Goal: Task Accomplishment & Management: Manage account settings

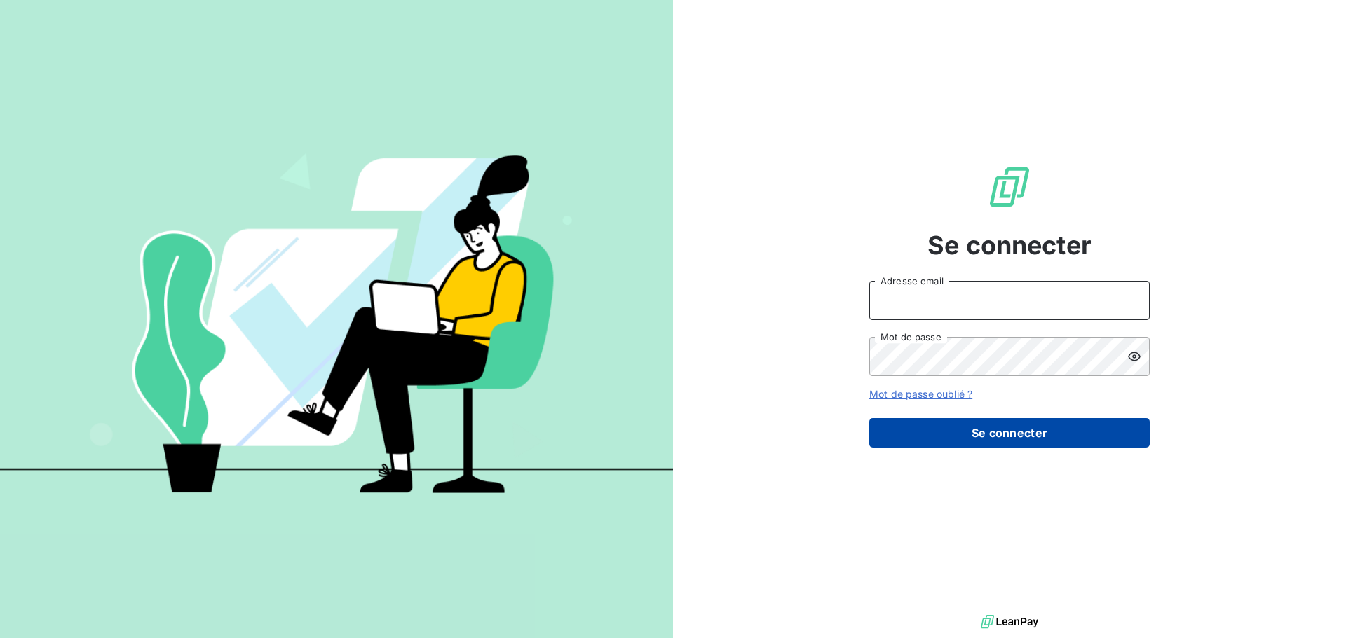
type input "[EMAIL_ADDRESS][DOMAIN_NAME]"
click at [971, 437] on button "Se connecter" at bounding box center [1009, 432] width 280 height 29
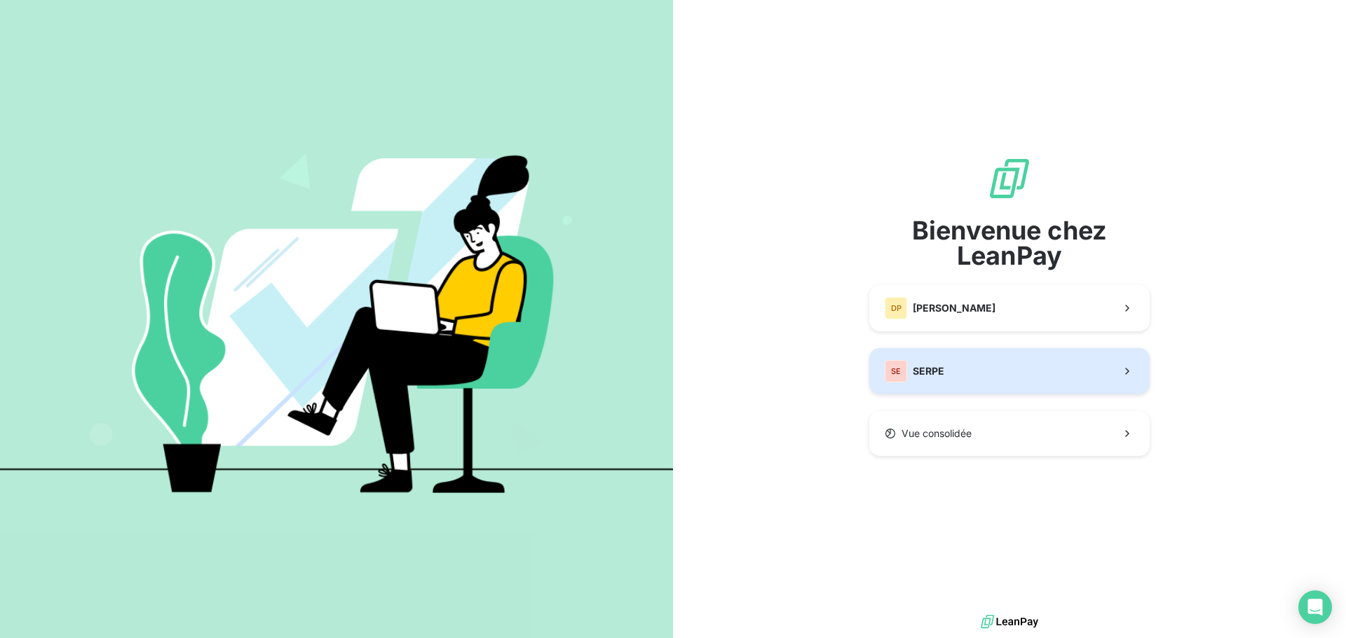
click at [949, 386] on button "SE SERPE" at bounding box center [1009, 371] width 280 height 46
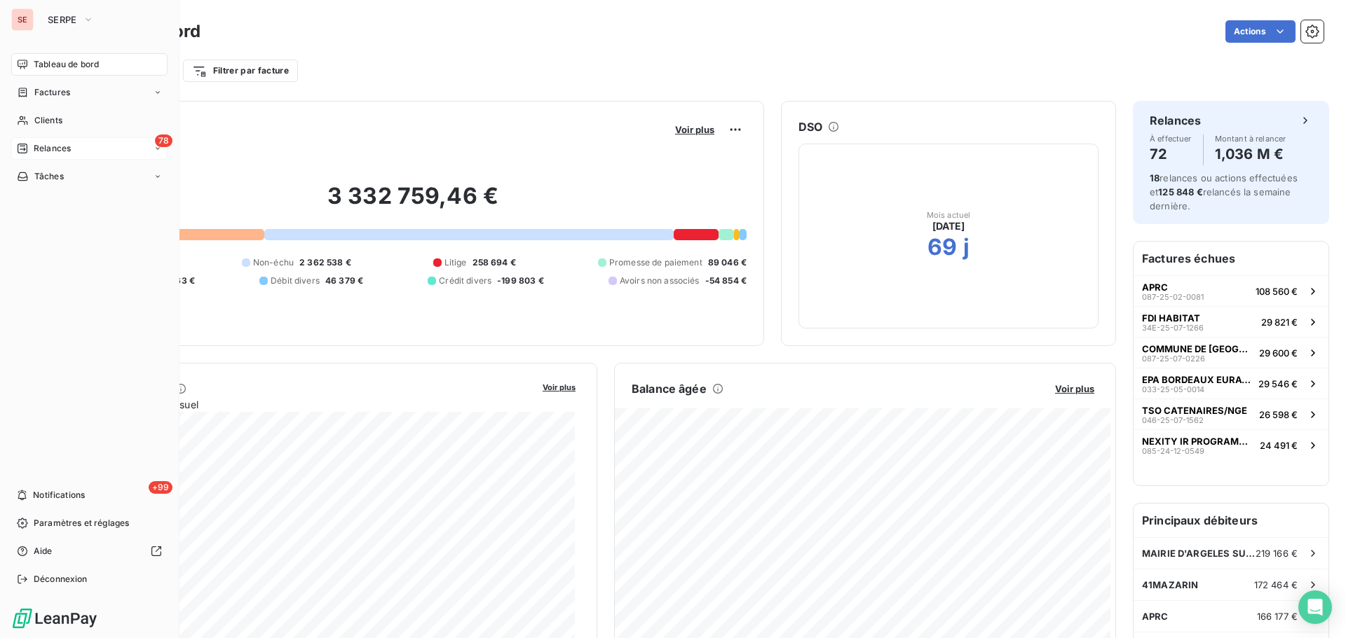
click at [102, 149] on div "78 Relances" at bounding box center [89, 148] width 156 height 22
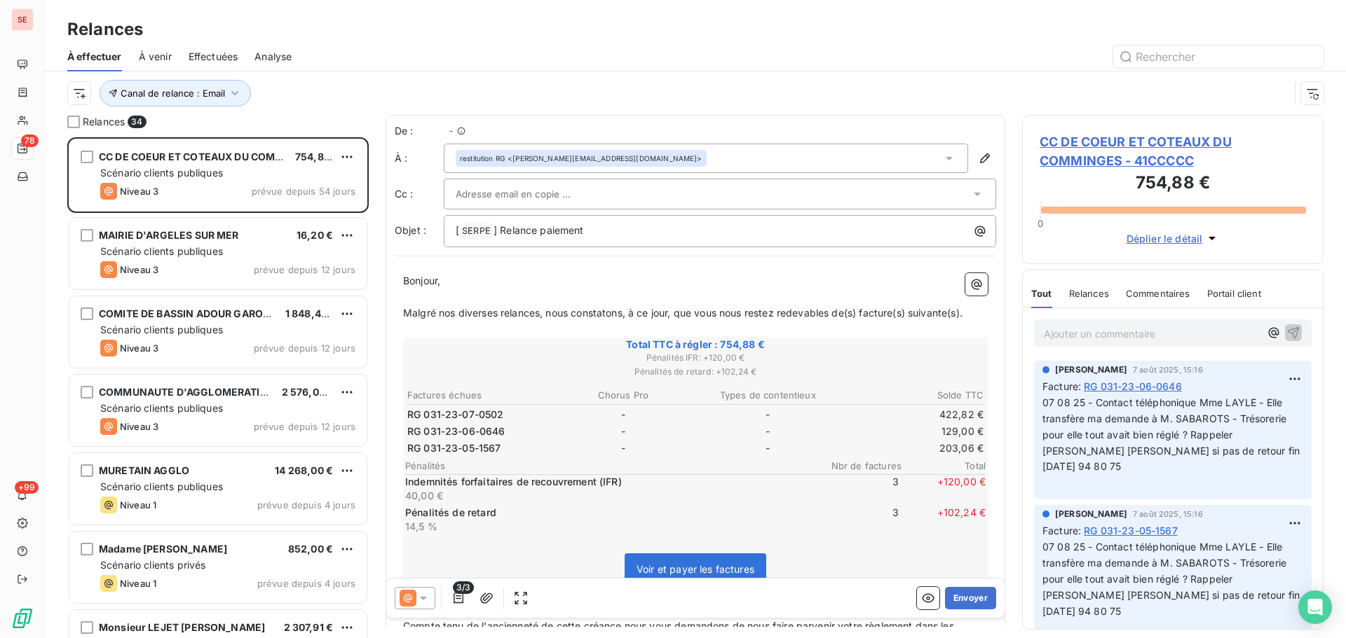
scroll to position [491, 291]
click at [207, 90] on span "Canal de relance : Email" at bounding box center [173, 93] width 104 height 11
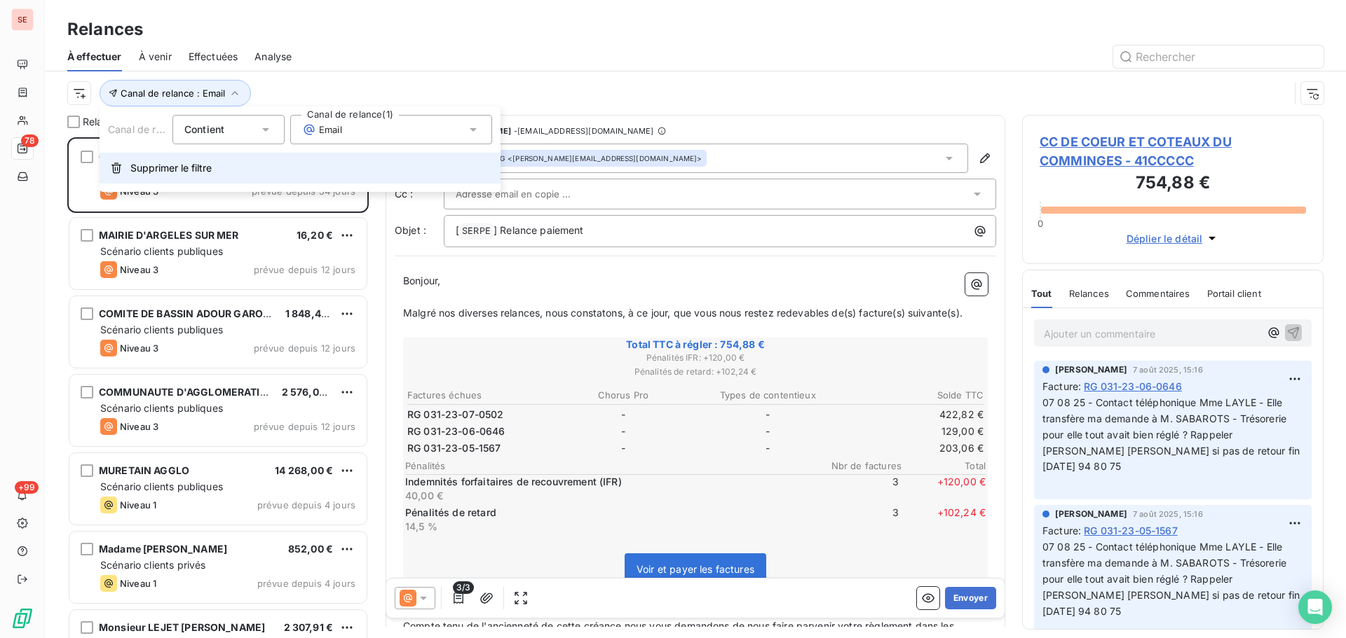
click at [159, 165] on span "Supprimer le filtre" at bounding box center [170, 168] width 81 height 14
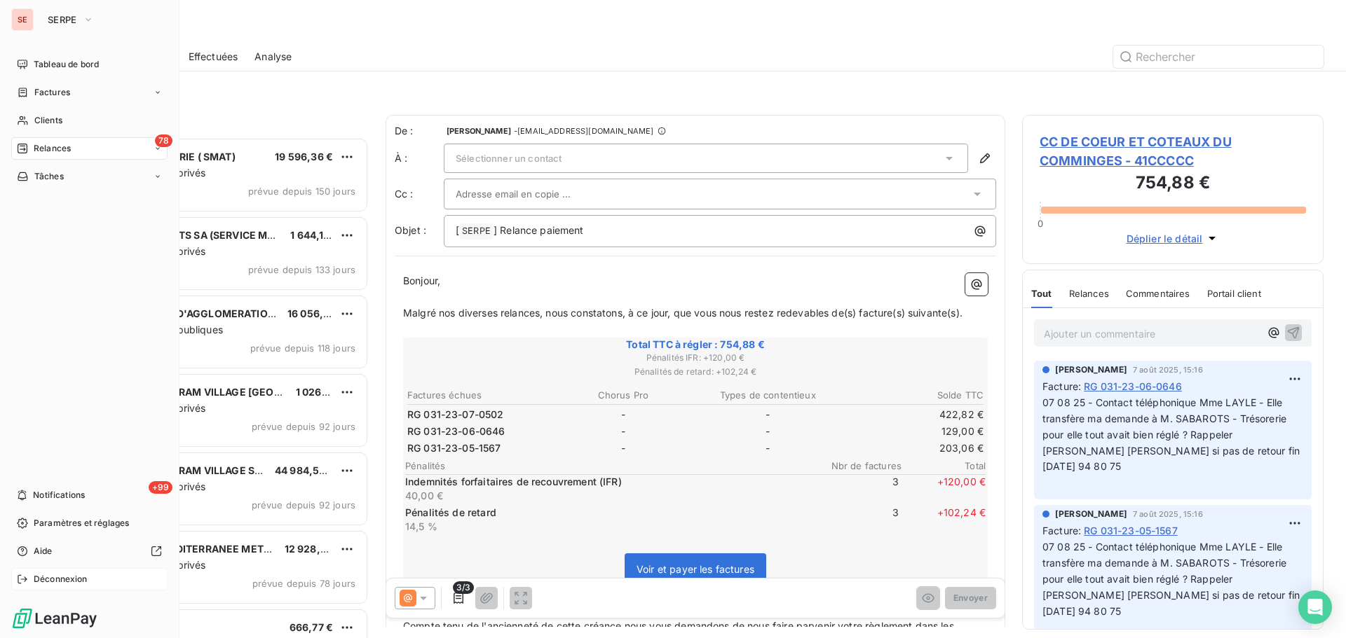
click at [22, 577] on icon at bounding box center [22, 579] width 11 height 11
